Goal: Communication & Community: Answer question/provide support

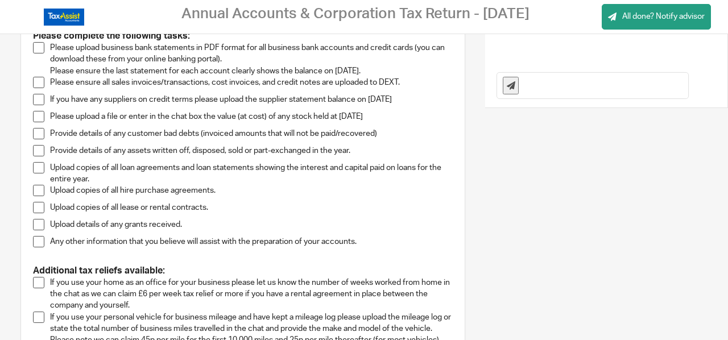
scroll to position [234, 0]
click at [39, 78] on span at bounding box center [38, 81] width 11 height 11
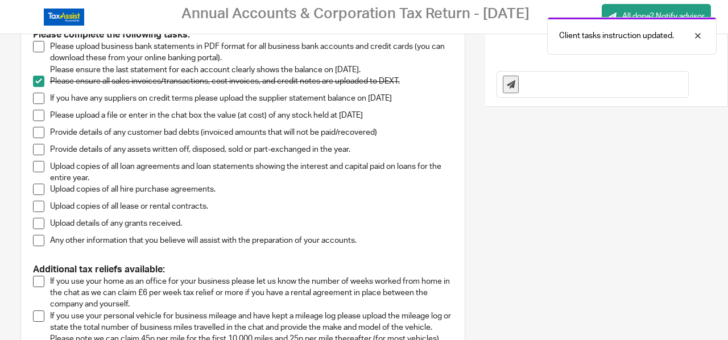
click at [41, 98] on span at bounding box center [38, 98] width 11 height 11
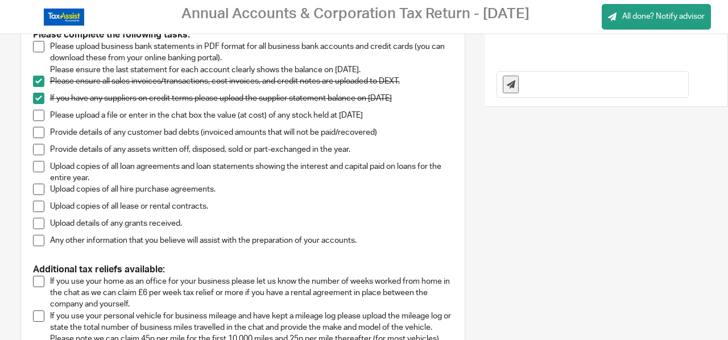
click at [40, 117] on span at bounding box center [38, 115] width 11 height 11
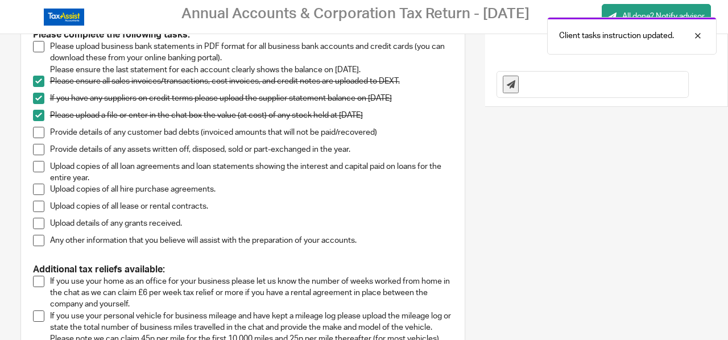
click at [41, 134] on span at bounding box center [38, 132] width 11 height 11
click at [39, 148] on span at bounding box center [38, 149] width 11 height 11
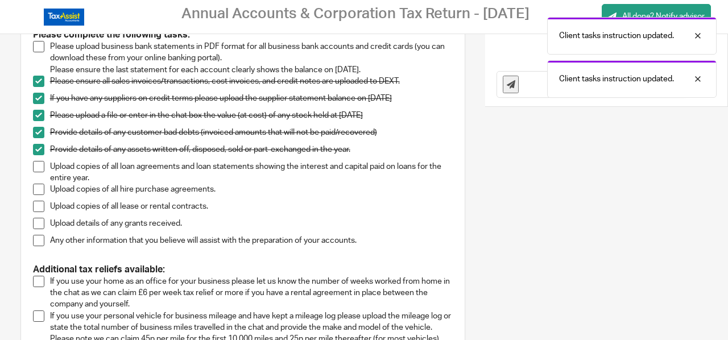
click at [38, 165] on span at bounding box center [38, 166] width 11 height 11
click at [39, 186] on span at bounding box center [38, 189] width 11 height 11
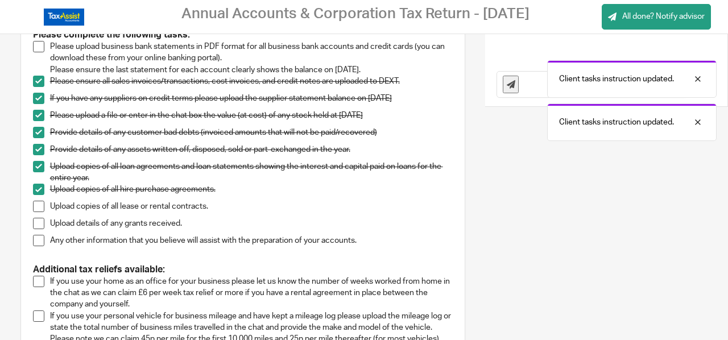
click at [36, 206] on span at bounding box center [38, 206] width 11 height 11
click at [36, 223] on span at bounding box center [38, 223] width 11 height 11
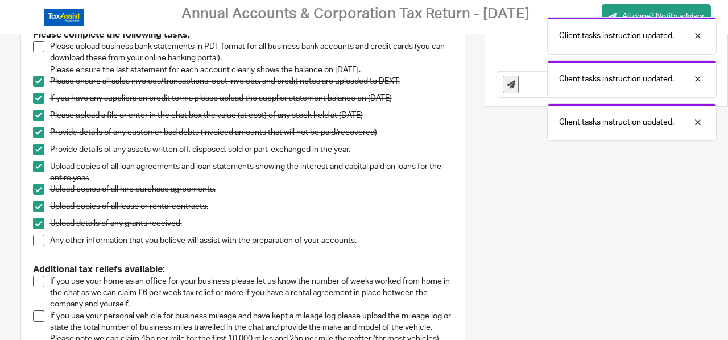
click at [38, 239] on span at bounding box center [38, 240] width 11 height 11
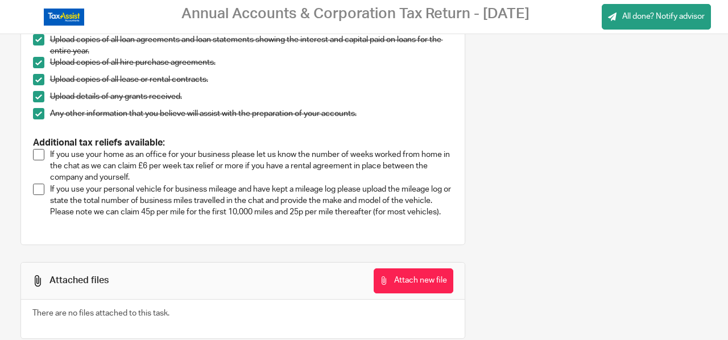
scroll to position [387, 0]
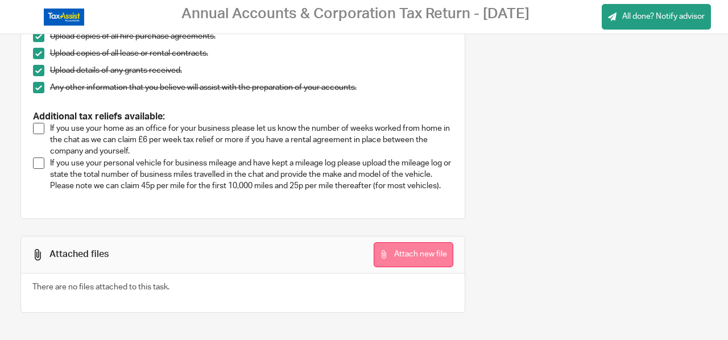
click at [397, 255] on button "Attach new file" at bounding box center [413, 255] width 80 height 26
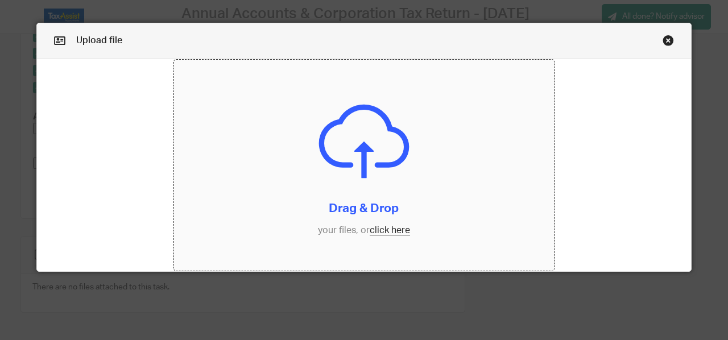
click at [376, 229] on input "file" at bounding box center [364, 165] width 380 height 211
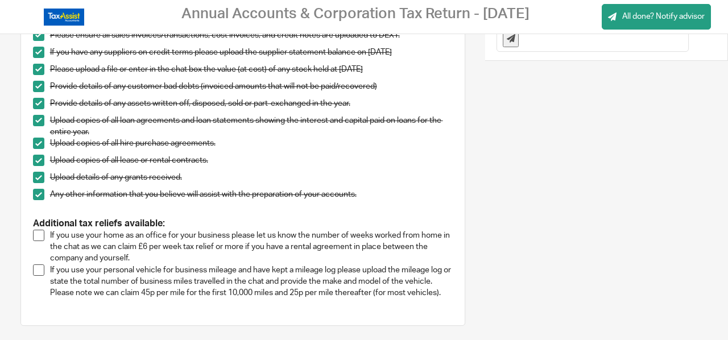
scroll to position [387, 0]
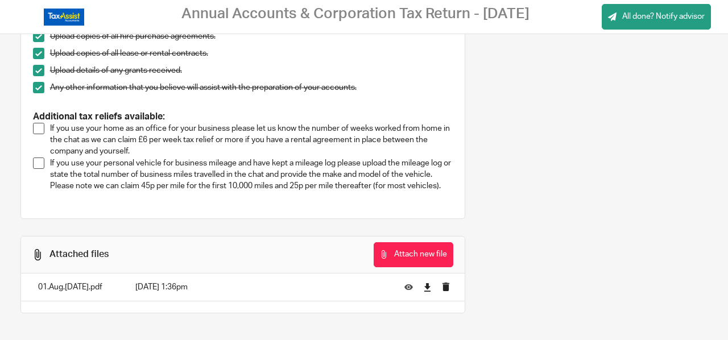
click at [37, 126] on span at bounding box center [38, 128] width 11 height 11
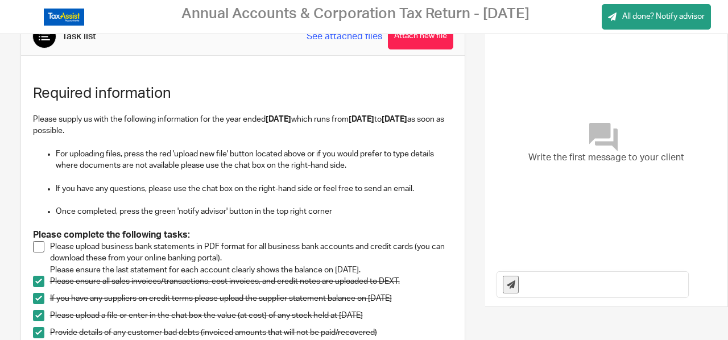
scroll to position [0, 0]
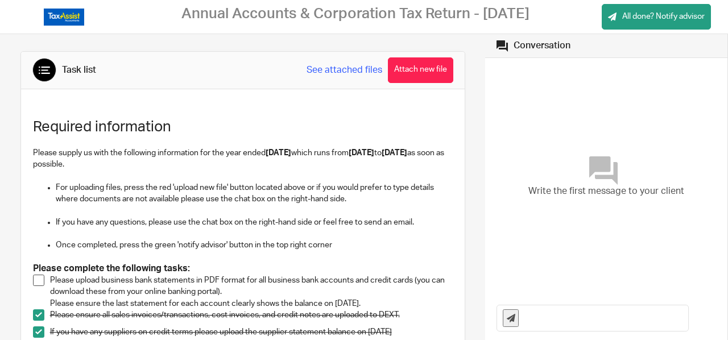
click at [517, 92] on div "Write the first message to your client" at bounding box center [605, 177] width 219 height 227
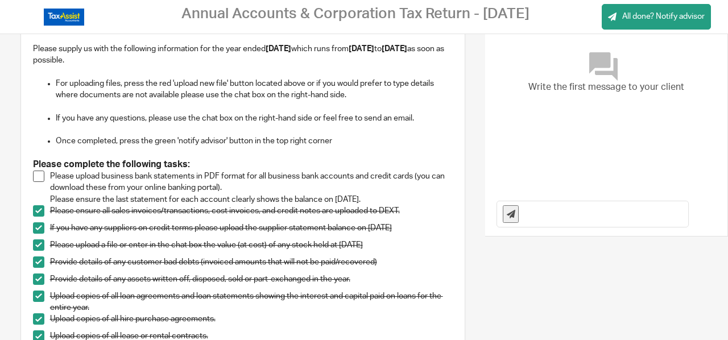
scroll to position [106, 0]
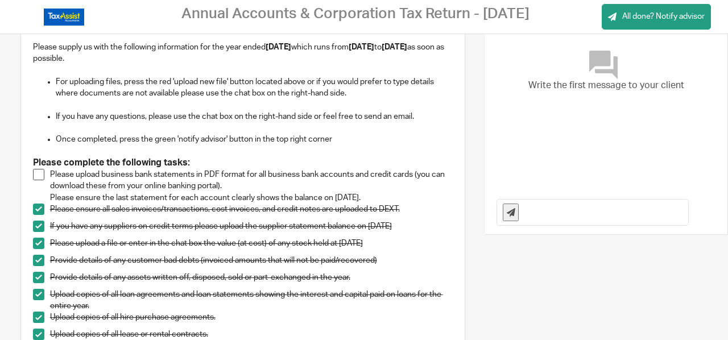
click at [546, 209] on input "text" at bounding box center [606, 213] width 164 height 26
type input "48 weeks"
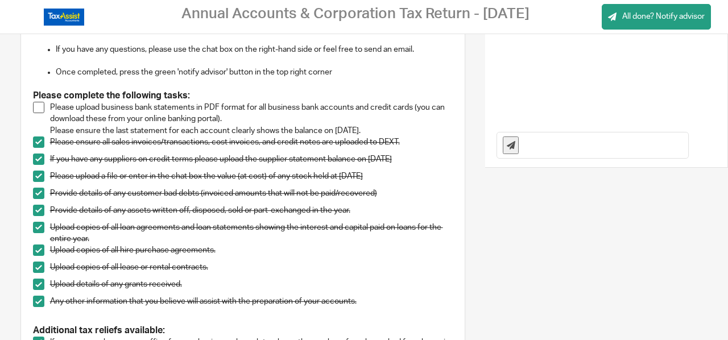
scroll to position [201, 0]
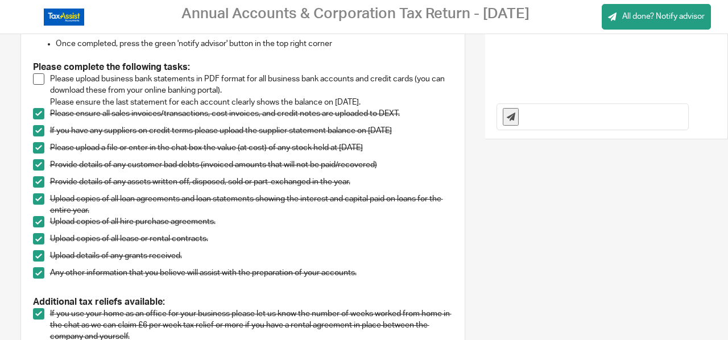
click at [551, 127] on input "text" at bounding box center [606, 117] width 164 height 26
drag, startPoint x: 590, startPoint y: 118, endPoint x: 620, endPoint y: 122, distance: 29.9
click at [620, 122] on input "sustinance expensesnse also uploaede, need last years adding." at bounding box center [606, 117] width 164 height 26
click at [583, 117] on input "sustinance expensesnse also uploaede, need last years adding." at bounding box center [606, 117] width 164 height 26
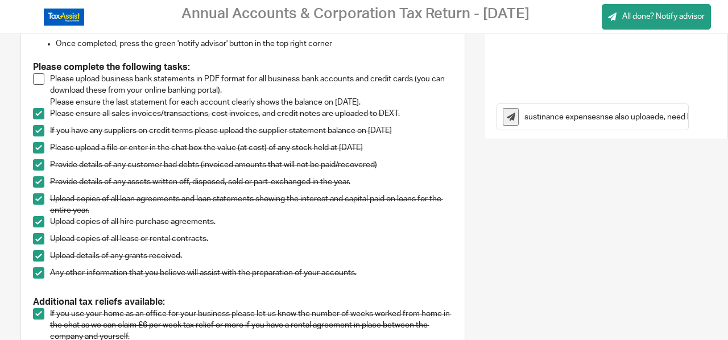
click at [686, 114] on div "sustinance expensesnse also uploaede, need last years adding." at bounding box center [606, 117] width 242 height 44
click at [649, 115] on input "sustinance expensesnse also uploaede, need last years adding." at bounding box center [606, 117] width 164 height 26
click at [570, 114] on input "sustenance de, need last years adding." at bounding box center [606, 117] width 164 height 26
click at [666, 122] on input "sustenance expenses also uploaded, need last years adding." at bounding box center [606, 117] width 164 height 26
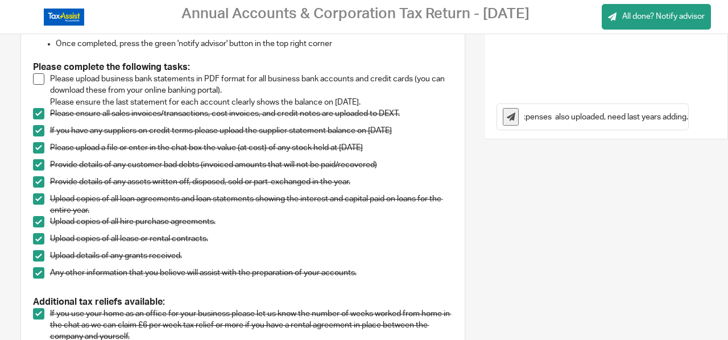
type input "sustenance expenses also uploaded, need last years adding."
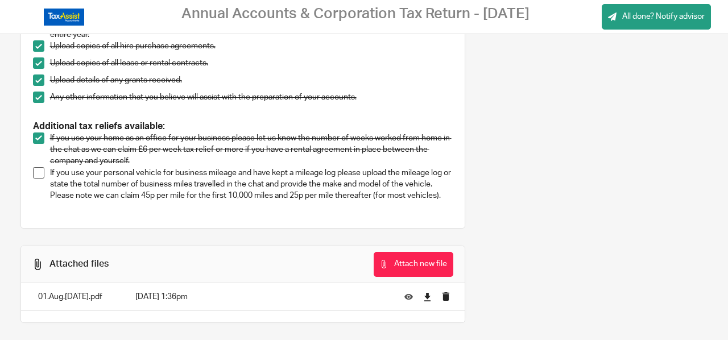
scroll to position [387, 0]
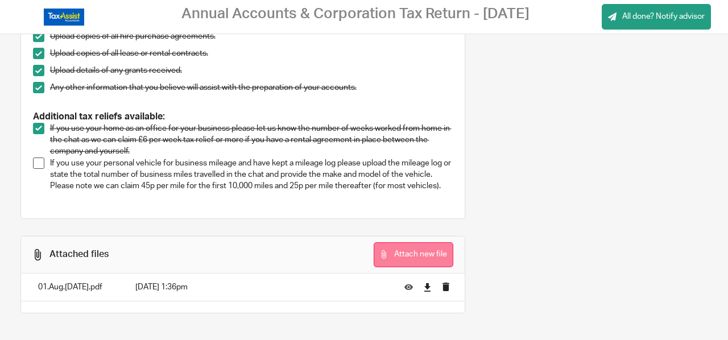
click at [409, 254] on button "Attach new file" at bounding box center [413, 255] width 80 height 26
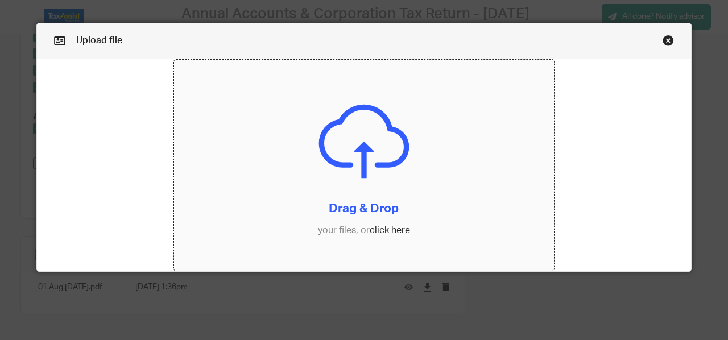
click at [382, 229] on input "file" at bounding box center [364, 165] width 380 height 211
click at [376, 230] on input "file" at bounding box center [364, 165] width 380 height 211
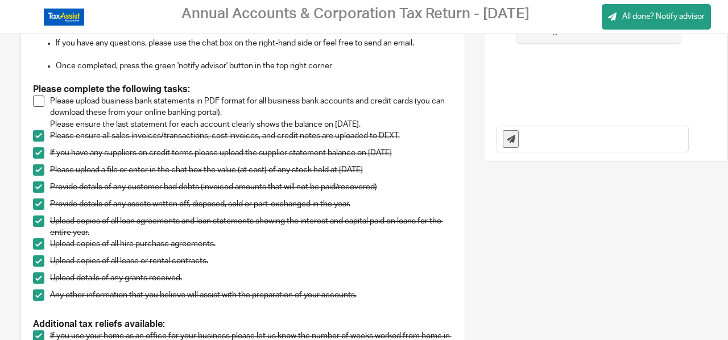
scroll to position [180, 0]
click at [38, 98] on span at bounding box center [38, 100] width 11 height 11
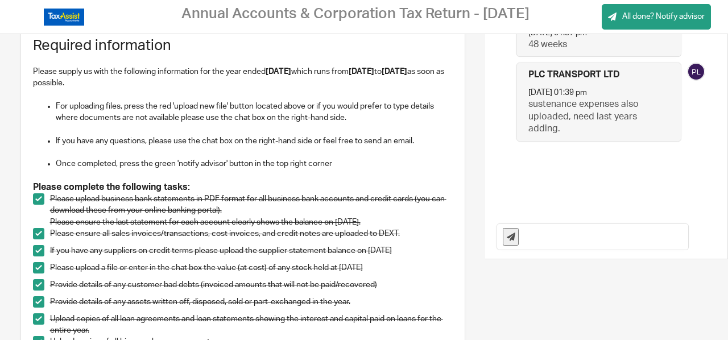
scroll to position [81, 0]
click at [525, 242] on input "text" at bounding box center [606, 238] width 164 height 26
type input "£40pm for mobiloe office no reciecpts, shown on bank ststements as;"
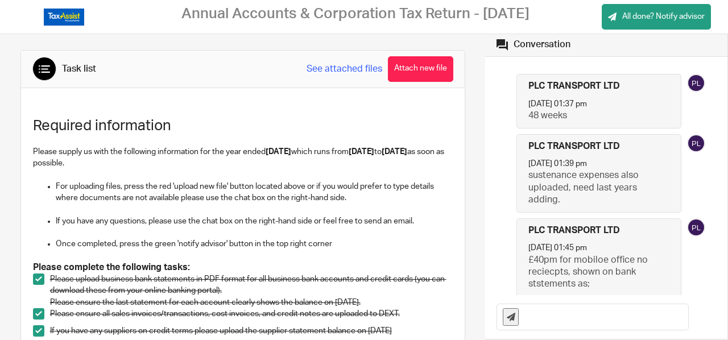
scroll to position [0, 0]
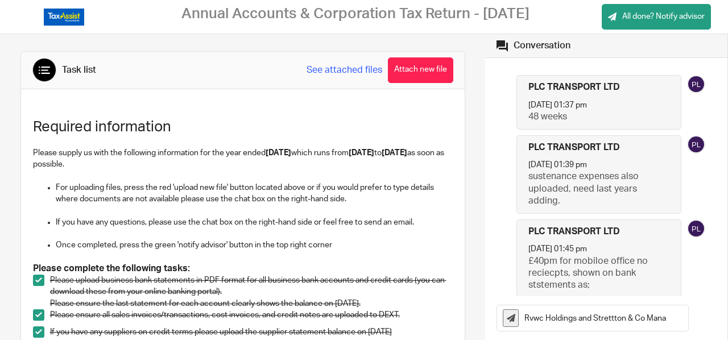
type input "Rvwc Holdings and Strettton & Co Mana"
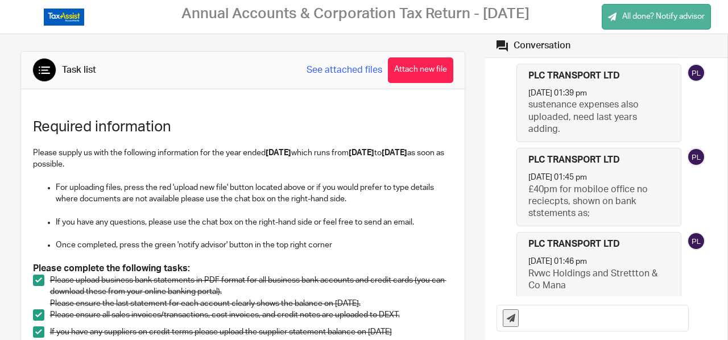
click at [640, 19] on span "All done? Notify advisor" at bounding box center [663, 16] width 82 height 11
